Goal: Information Seeking & Learning: Learn about a topic

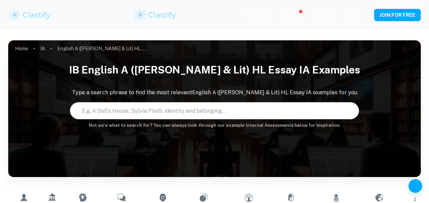
type input "English A ([PERSON_NAME] & Lit) HL Essay"
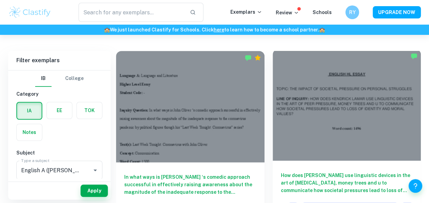
scroll to position [222, 0]
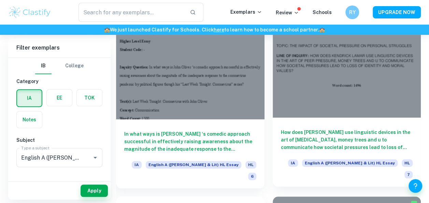
click at [352, 73] on div at bounding box center [347, 61] width 148 height 111
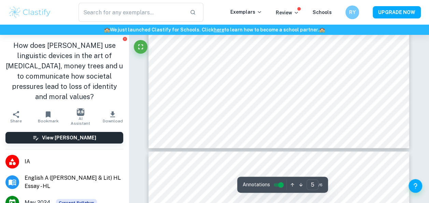
type input "6"
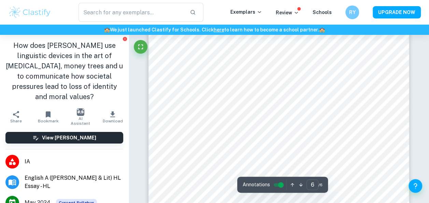
scroll to position [2146, 0]
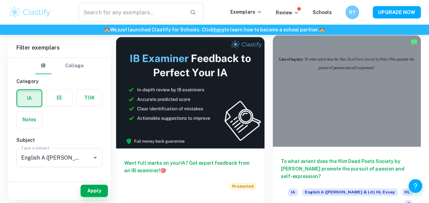
scroll to position [380, 0]
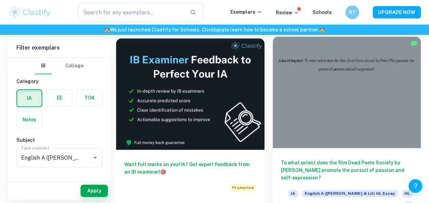
click at [335, 96] on div at bounding box center [347, 92] width 148 height 111
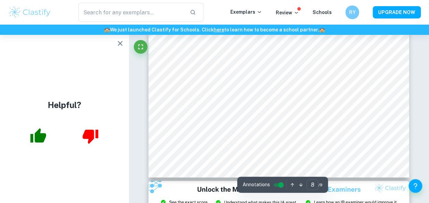
scroll to position [2640, 0]
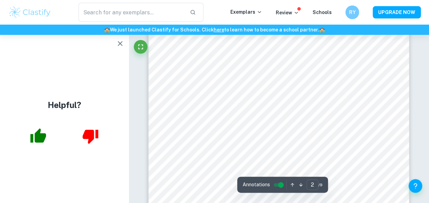
type input "1"
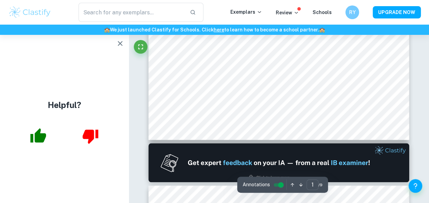
scroll to position [0, 0]
